Goal: Information Seeking & Learning: Check status

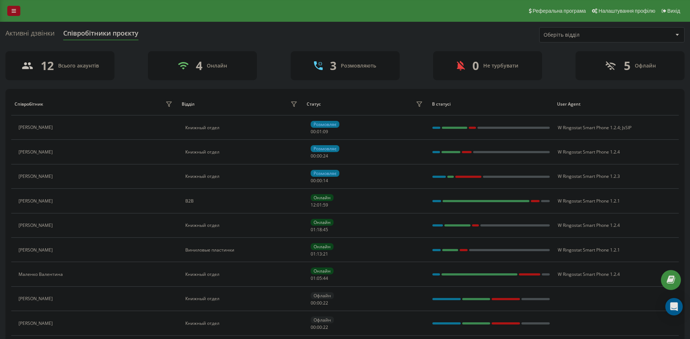
click at [14, 10] on icon at bounding box center [14, 10] width 4 height 5
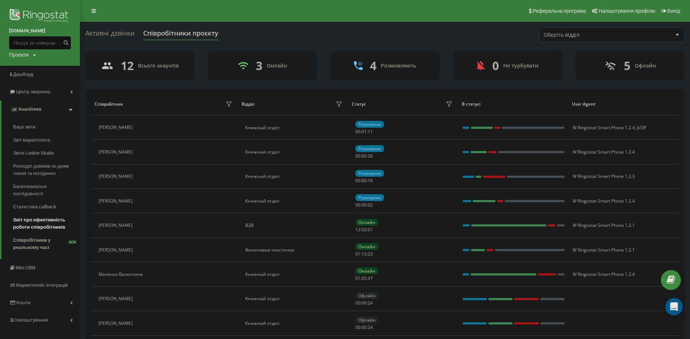
click at [43, 229] on span "Звіт про ефективність роботи співробітників" at bounding box center [44, 224] width 63 height 15
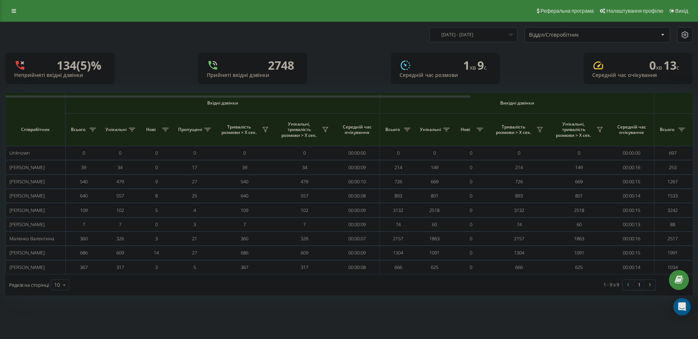
click at [498, 32] on input "21.07.2025 - 21.08.2025" at bounding box center [473, 35] width 88 height 14
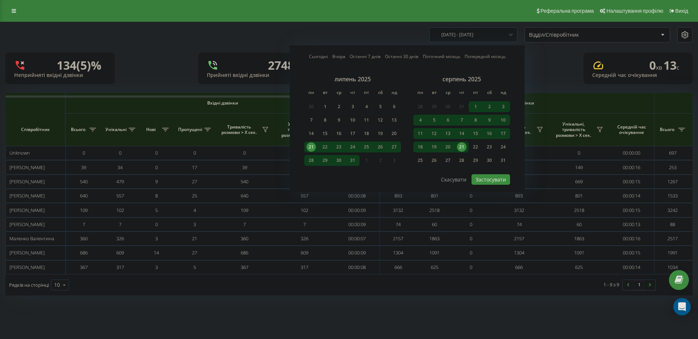
click at [466, 147] on div "21" at bounding box center [461, 146] width 9 height 9
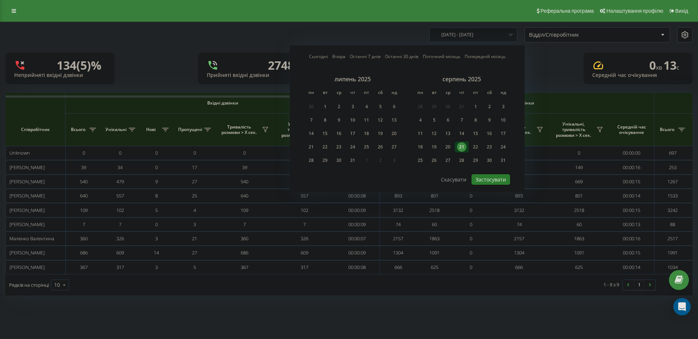
click at [486, 177] on button "Застосувати" at bounding box center [490, 179] width 39 height 11
type input "21.08.2025 - 21.08.2025"
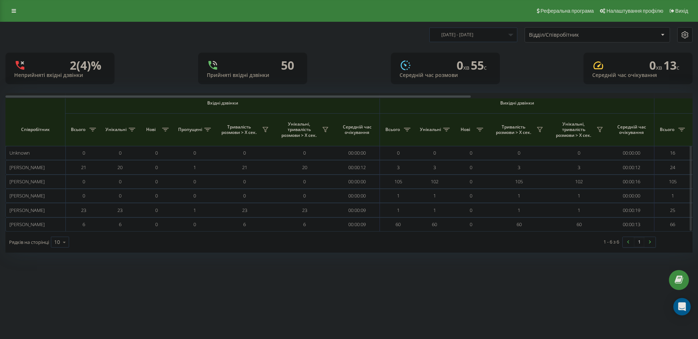
scroll to position [0, 327]
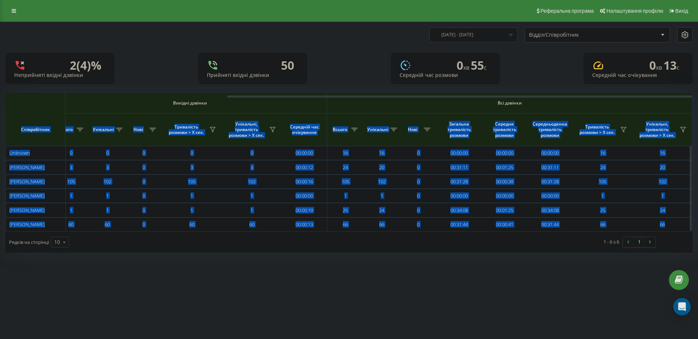
drag, startPoint x: 305, startPoint y: 94, endPoint x: 647, endPoint y: 101, distance: 341.8
click at [647, 101] on div "Вхідні дзвінки Вихідні дзвінки Всі дзвінки Співробітник Всього Унікальні Нові П…" at bounding box center [348, 162] width 687 height 139
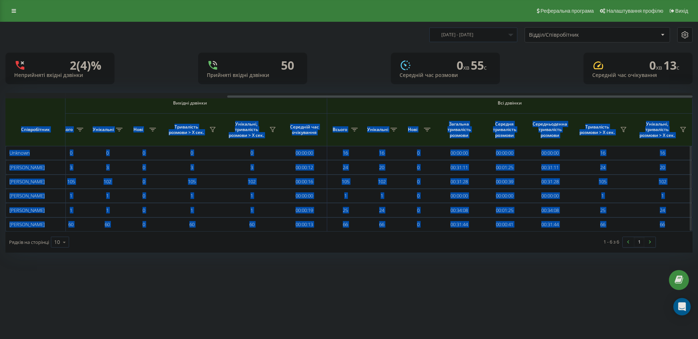
click at [643, 97] on div at bounding box center [459, 97] width 465 height 2
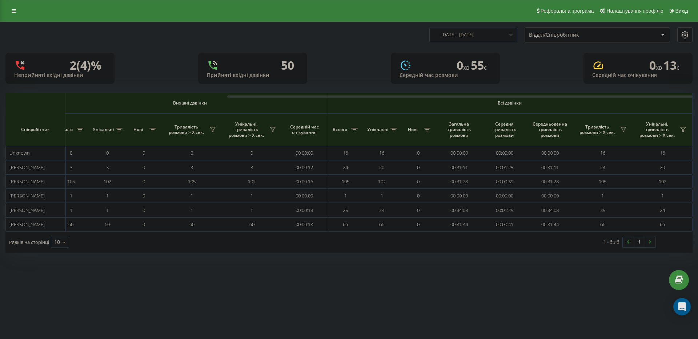
click at [632, 84] on div "0 хв 13 c Середній час очікування" at bounding box center [637, 69] width 109 height 32
